Goal: Task Accomplishment & Management: Use online tool/utility

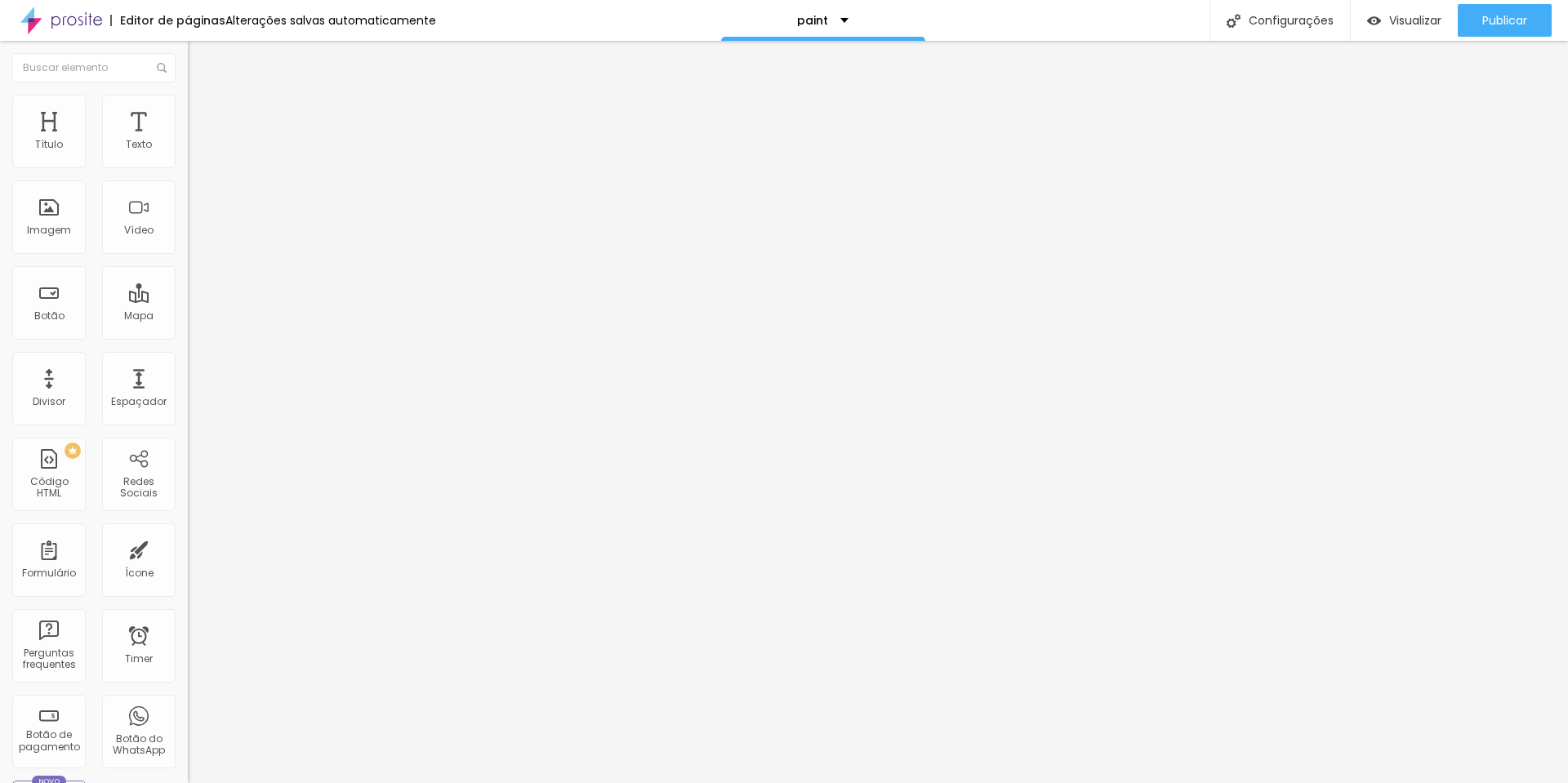
scroll to position [1, 151]
paste input "6"
type input "[URL][DOMAIN_NAME]"
click at [188, 140] on span "Trocar imagem" at bounding box center [232, 133] width 89 height 14
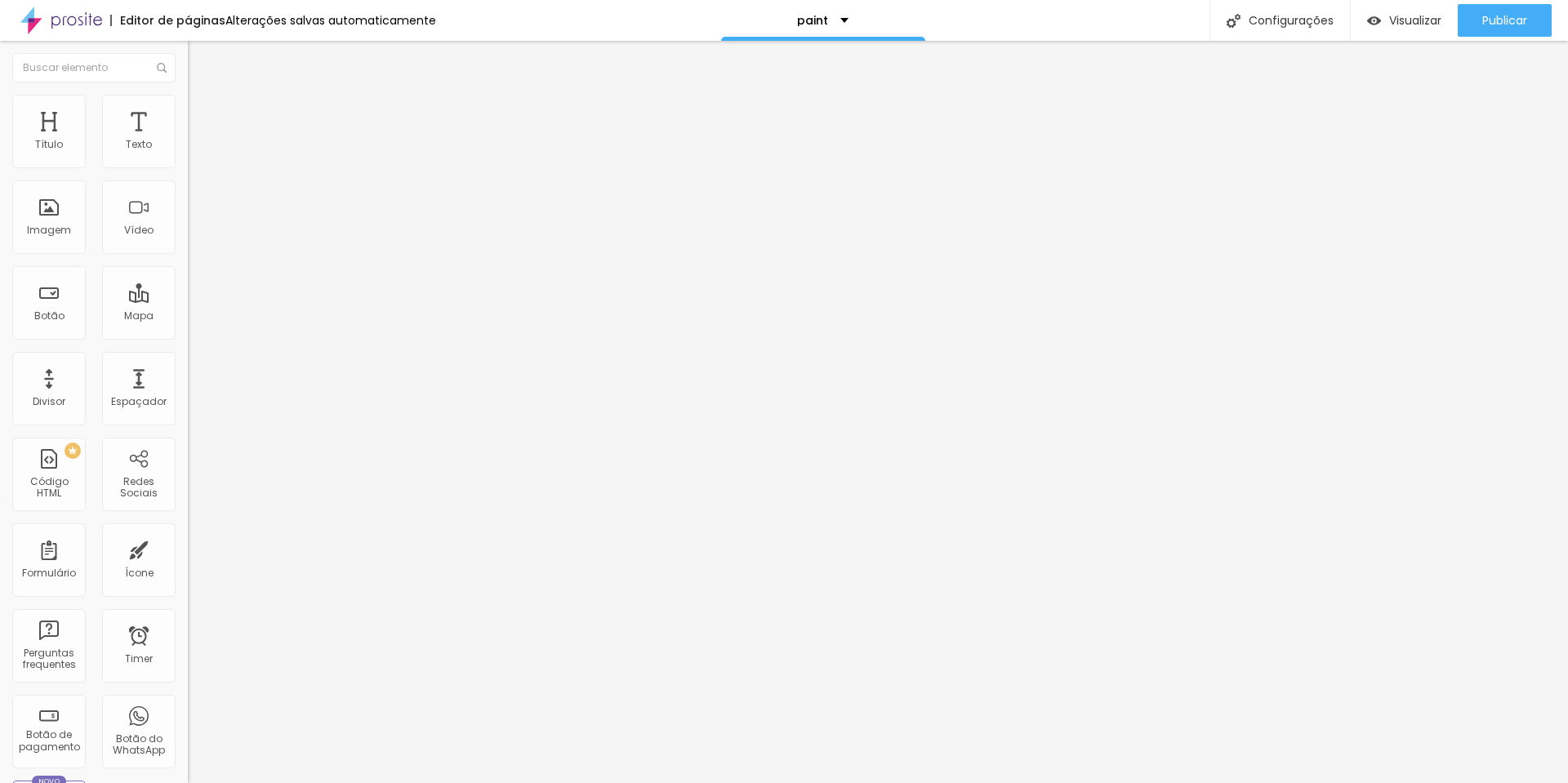
click at [188, 140] on span "Trocar imagem" at bounding box center [232, 133] width 89 height 14
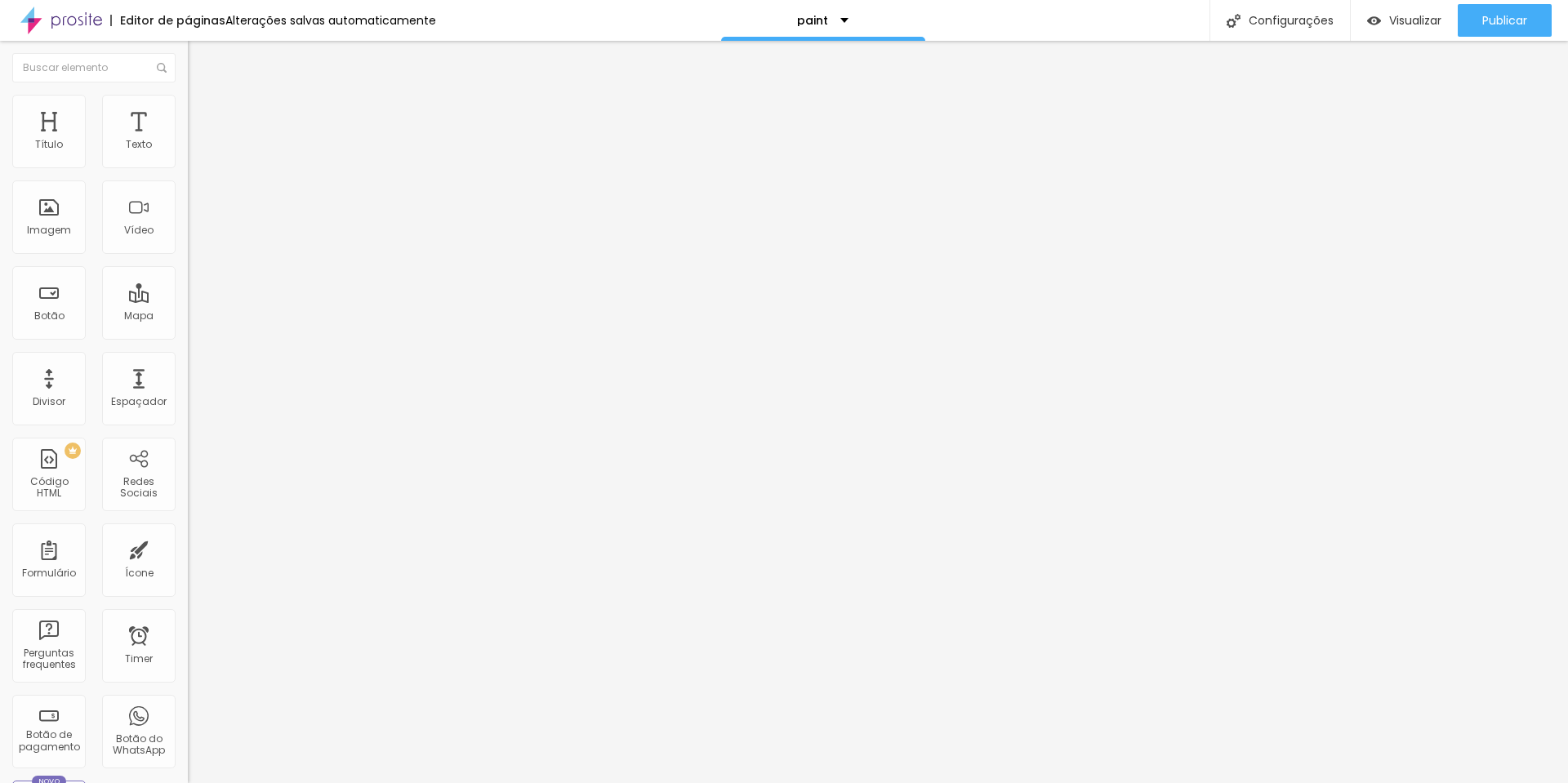
click at [1406, 16] on span "Visualizar" at bounding box center [1415, 20] width 52 height 13
